Goal: Find specific page/section: Find specific page/section

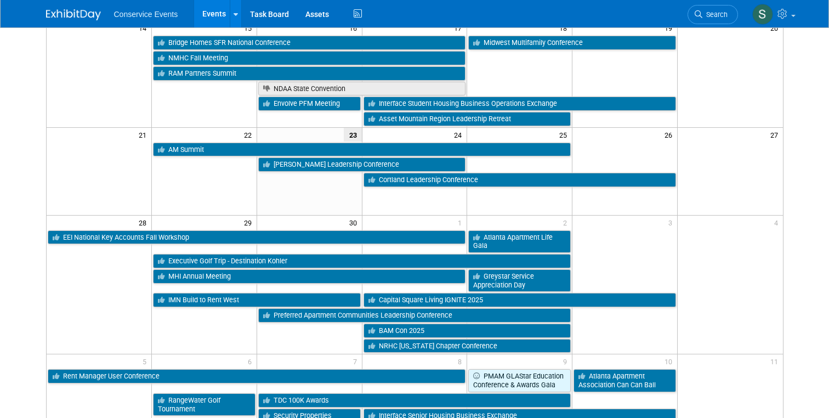
scroll to position [315, 0]
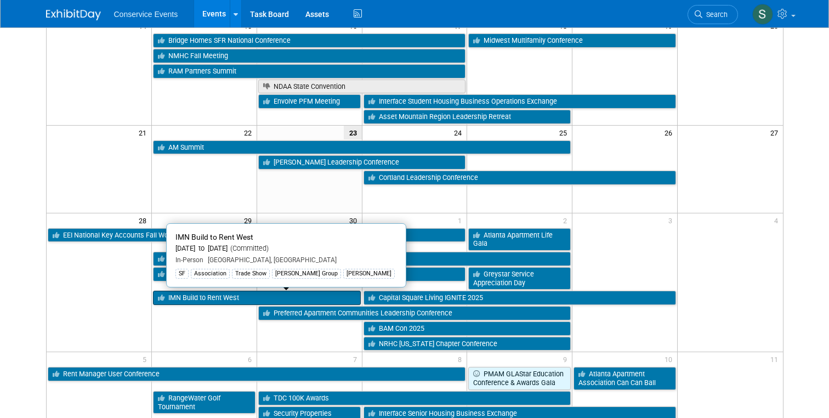
click at [206, 298] on link "IMN Build to Rent West" at bounding box center [257, 298] width 208 height 14
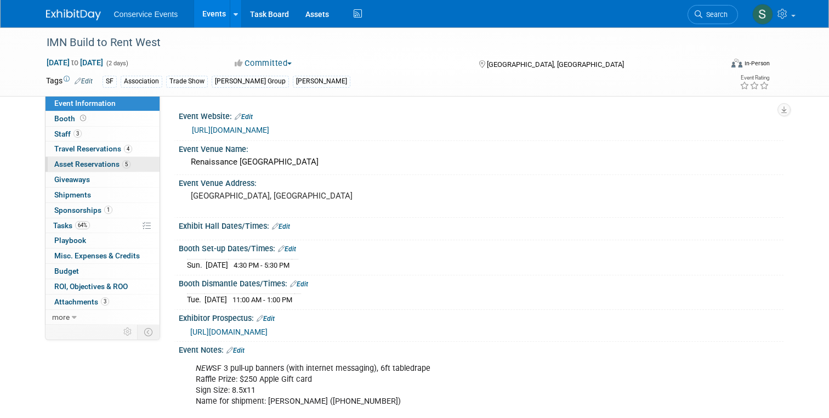
click at [77, 168] on span "Asset Reservations 5" at bounding box center [92, 164] width 76 height 9
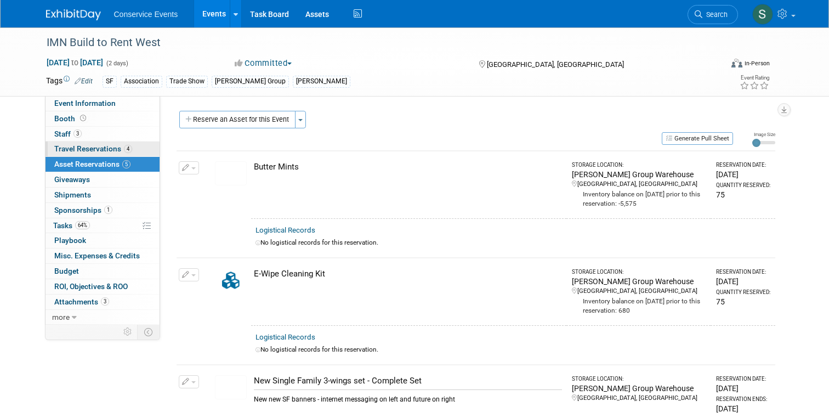
click at [78, 152] on span "Travel Reservations 4" at bounding box center [93, 148] width 78 height 9
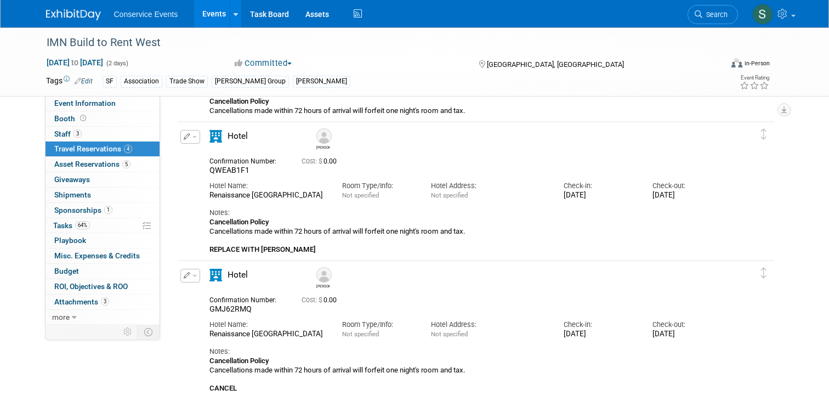
scroll to position [257, 0]
